Goal: Task Accomplishment & Management: Manage account settings

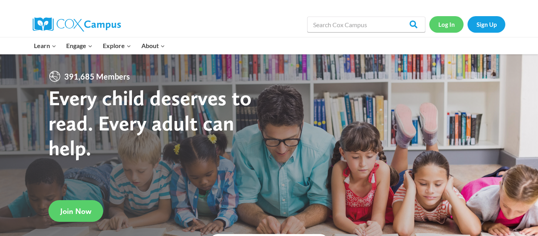
click at [455, 17] on link "Log In" at bounding box center [446, 24] width 34 height 16
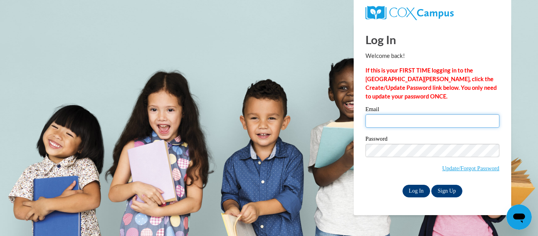
type input "Billie.Vanwinkle@bcesc.org"
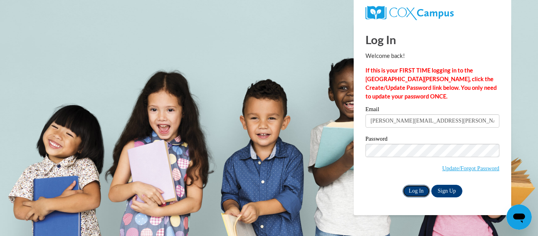
click at [413, 192] on input "Log In" at bounding box center [416, 191] width 28 height 13
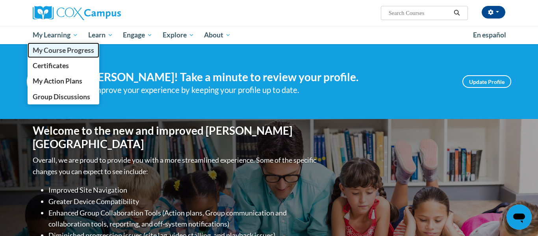
click at [69, 47] on span "My Course Progress" at bounding box center [63, 50] width 61 height 8
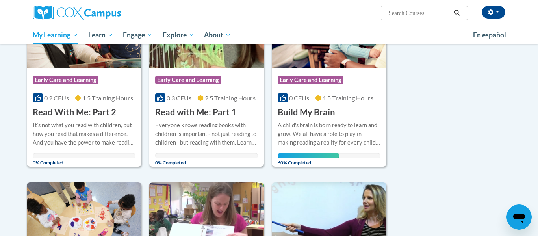
scroll to position [383, 0]
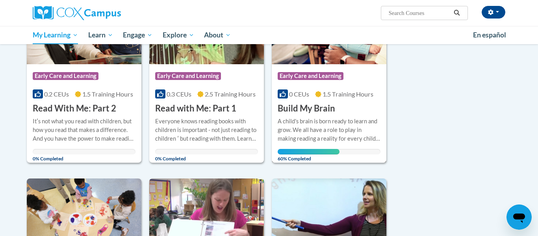
click at [302, 64] on img at bounding box center [329, 24] width 115 height 80
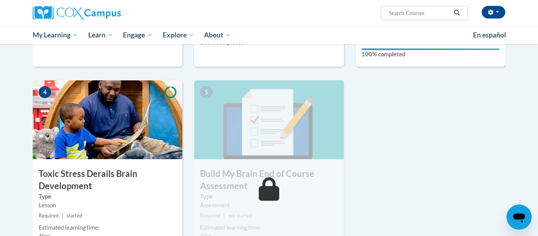
scroll to position [356, 0]
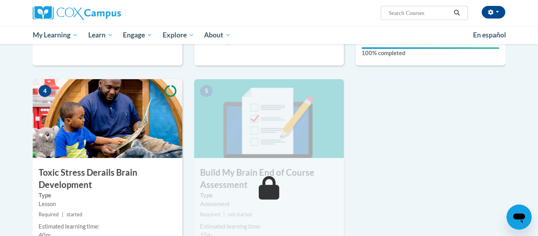
click at [110, 93] on img at bounding box center [108, 118] width 150 height 79
click at [112, 108] on img at bounding box center [108, 118] width 150 height 79
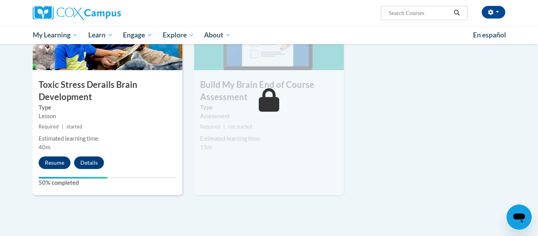
scroll to position [445, 0]
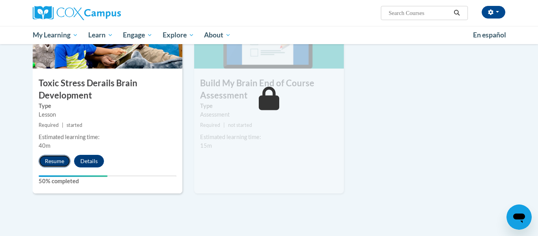
click at [54, 162] on button "Resume" at bounding box center [55, 161] width 32 height 13
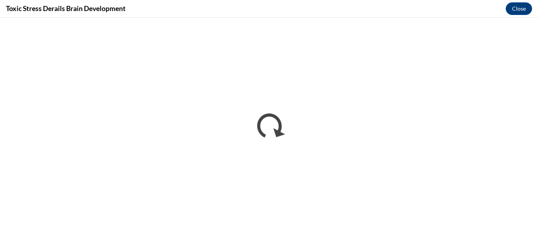
scroll to position [0, 0]
